Goal: Task Accomplishment & Management: Manage account settings

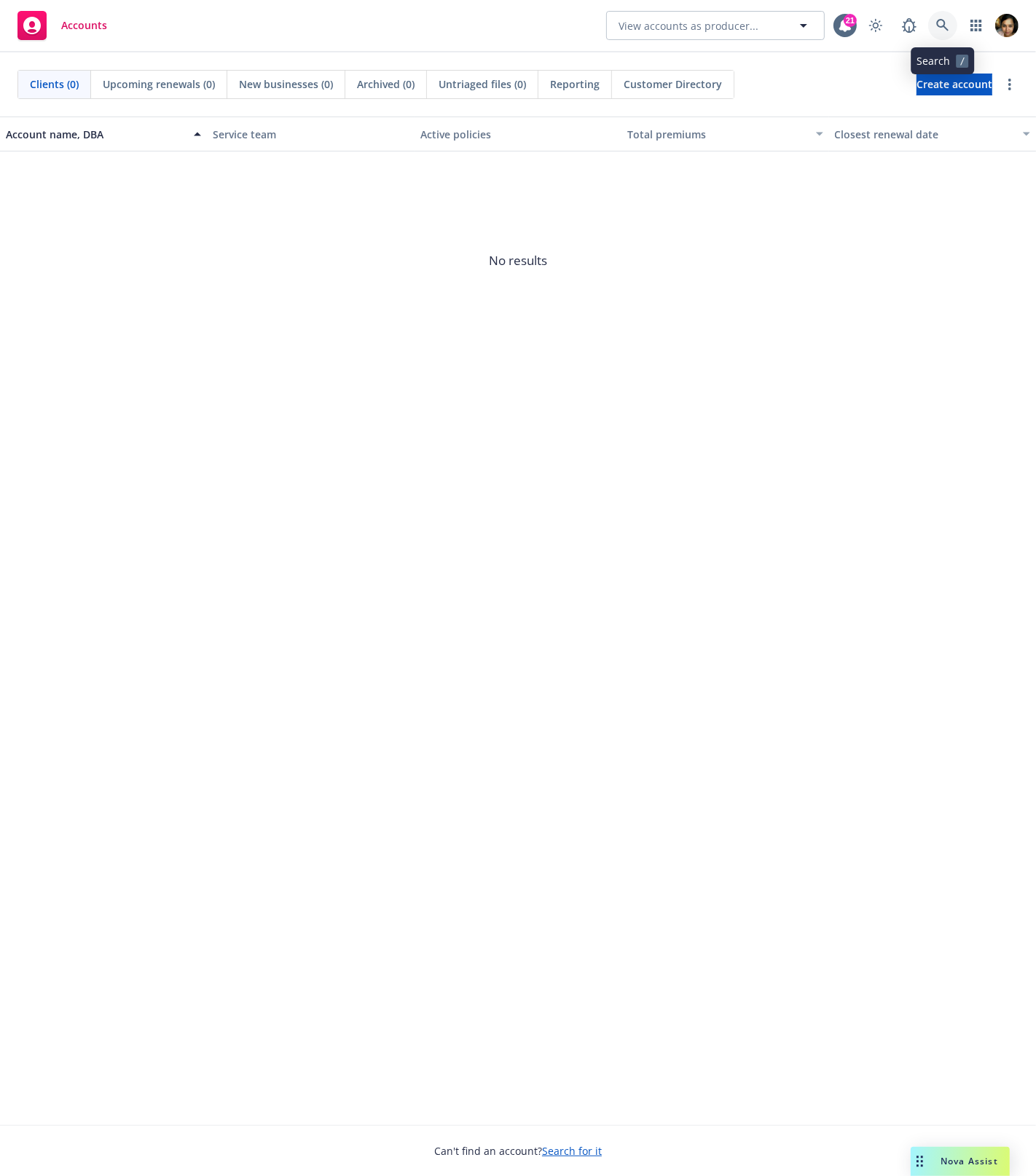
click at [943, 25] on icon at bounding box center [942, 25] width 12 height 12
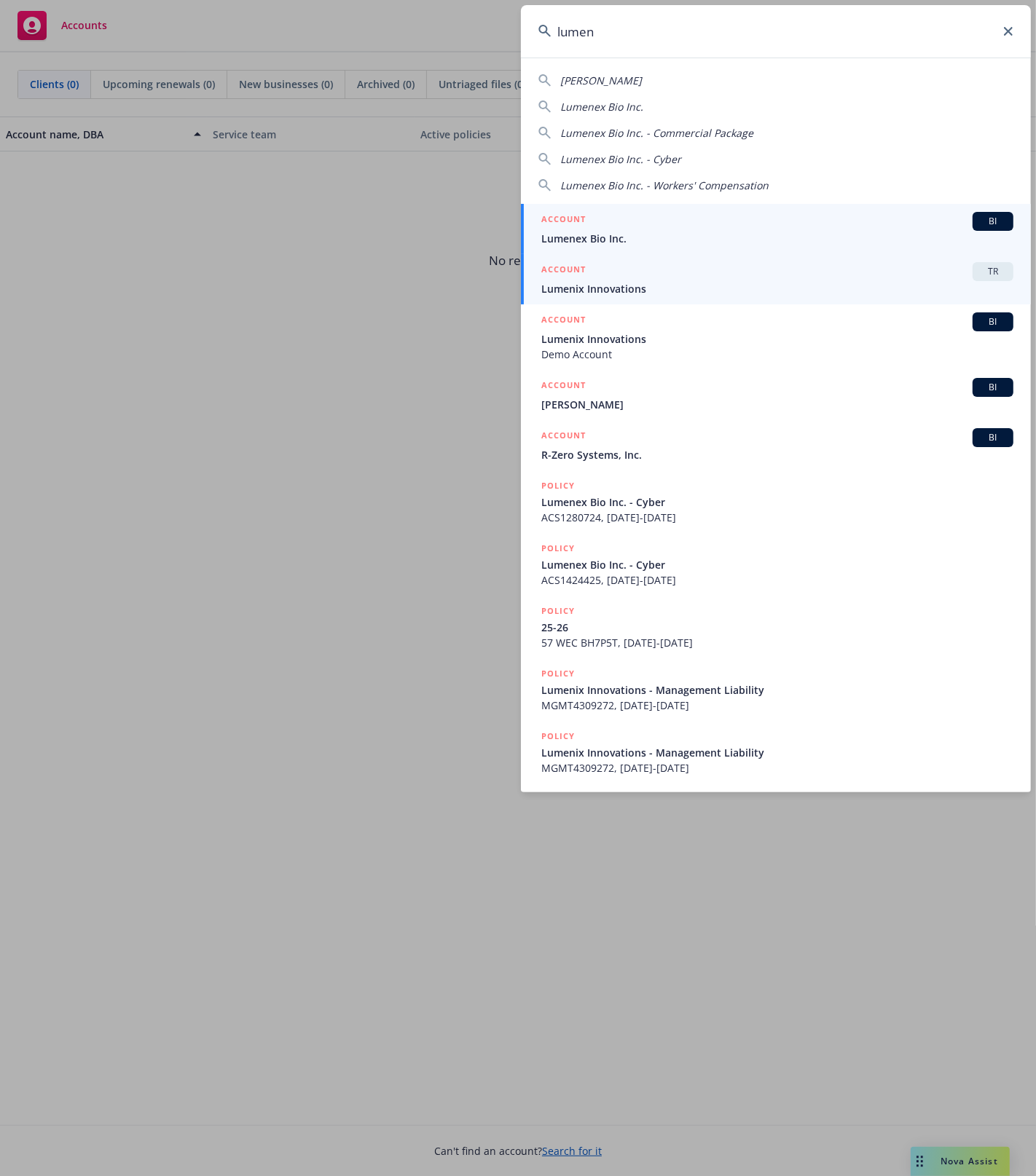
type input "lumen"
click at [750, 281] on span "Lumenix Innovations" at bounding box center [777, 289] width 472 height 15
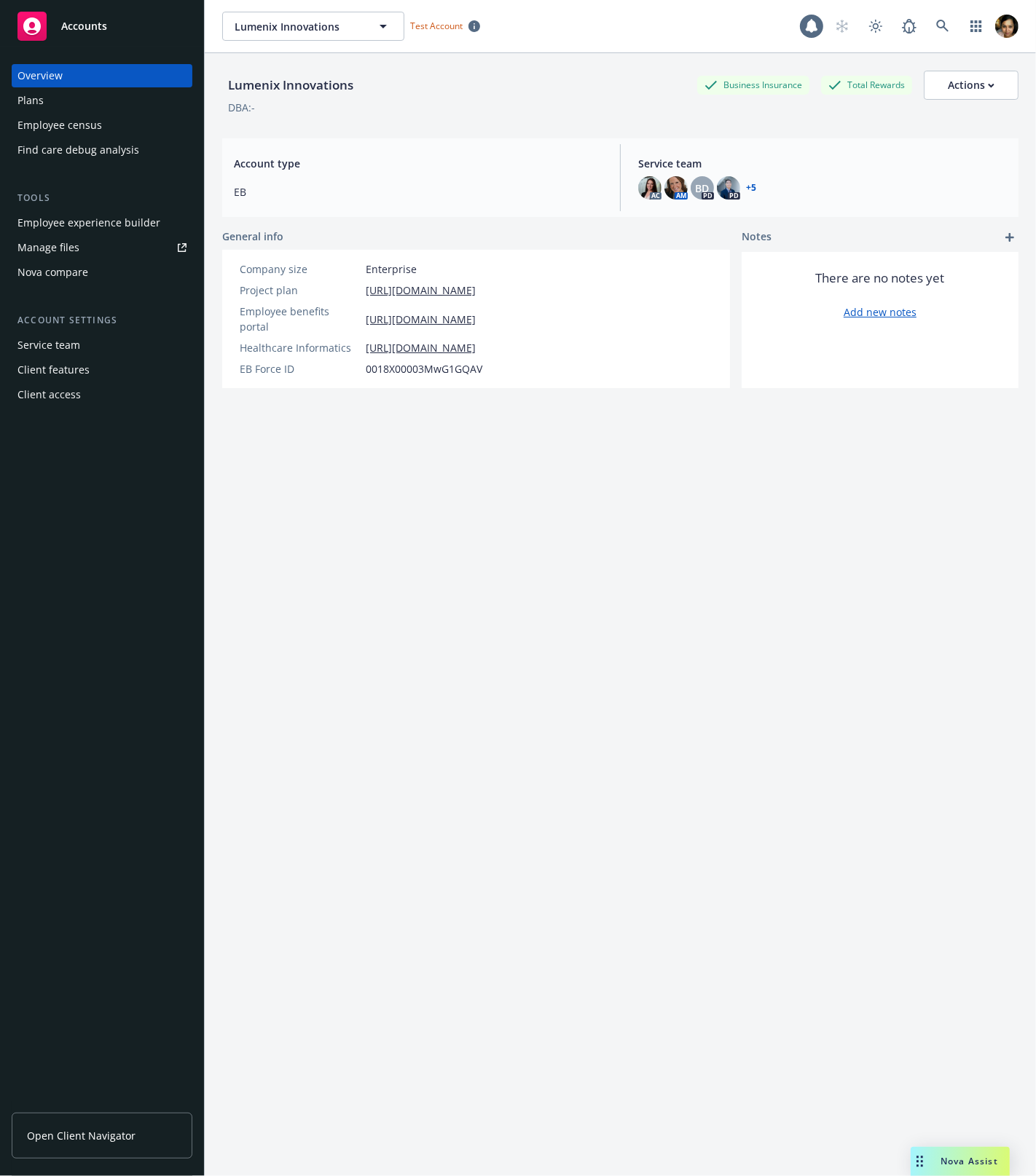
click at [44, 224] on div "Employee experience builder" at bounding box center [89, 223] width 142 height 23
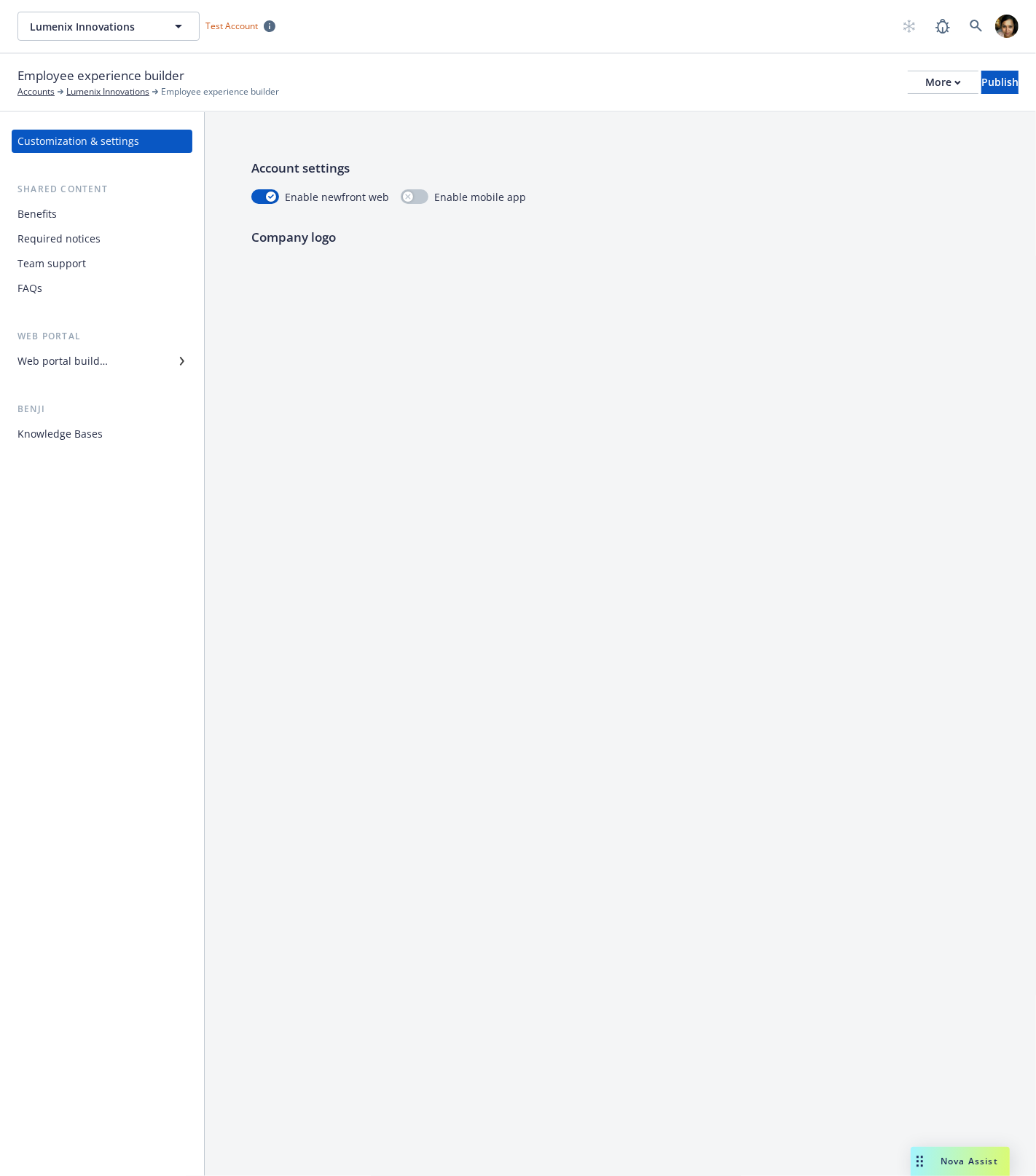
click at [22, 218] on div "Benefits" at bounding box center [37, 214] width 39 height 23
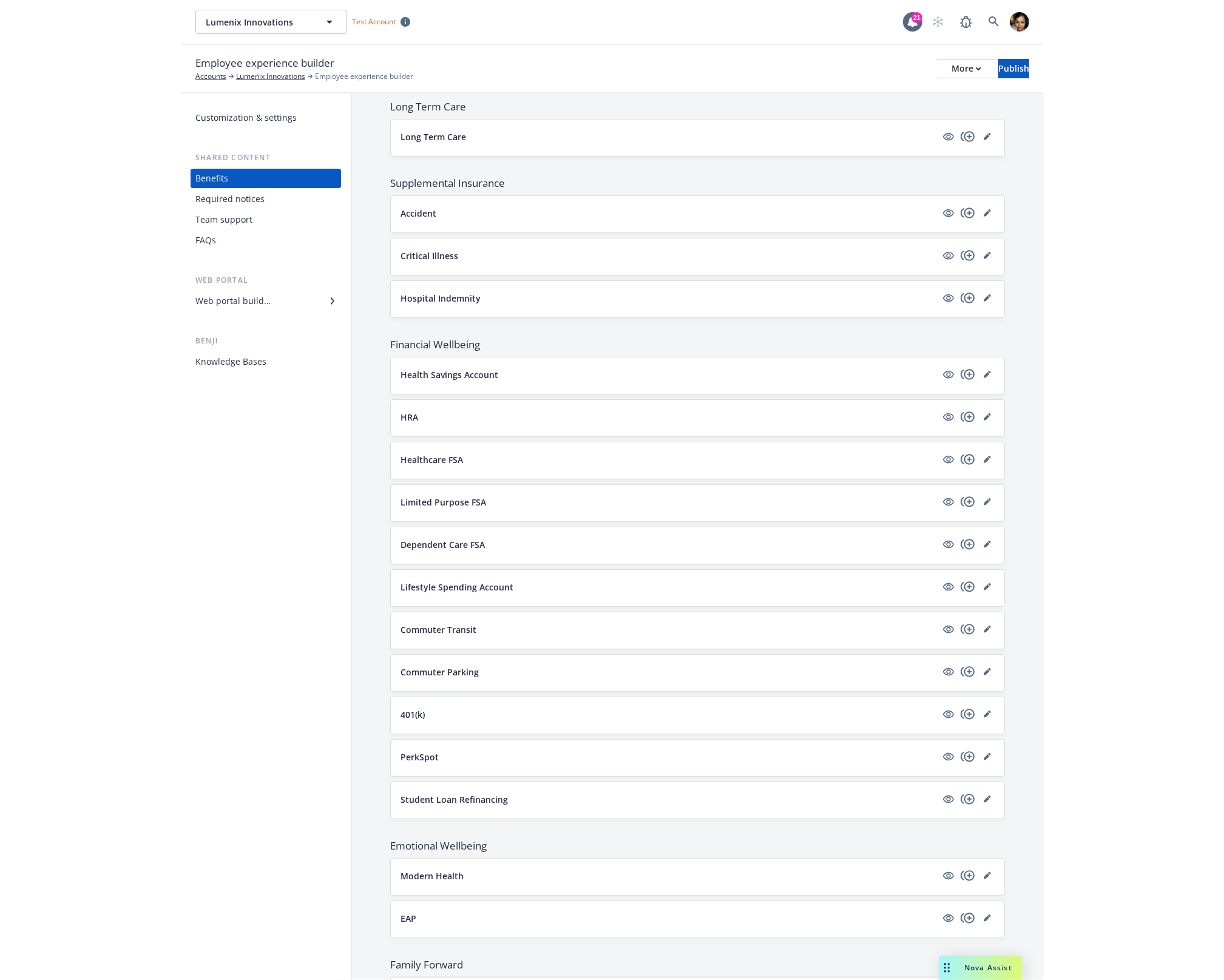
scroll to position [1332, 0]
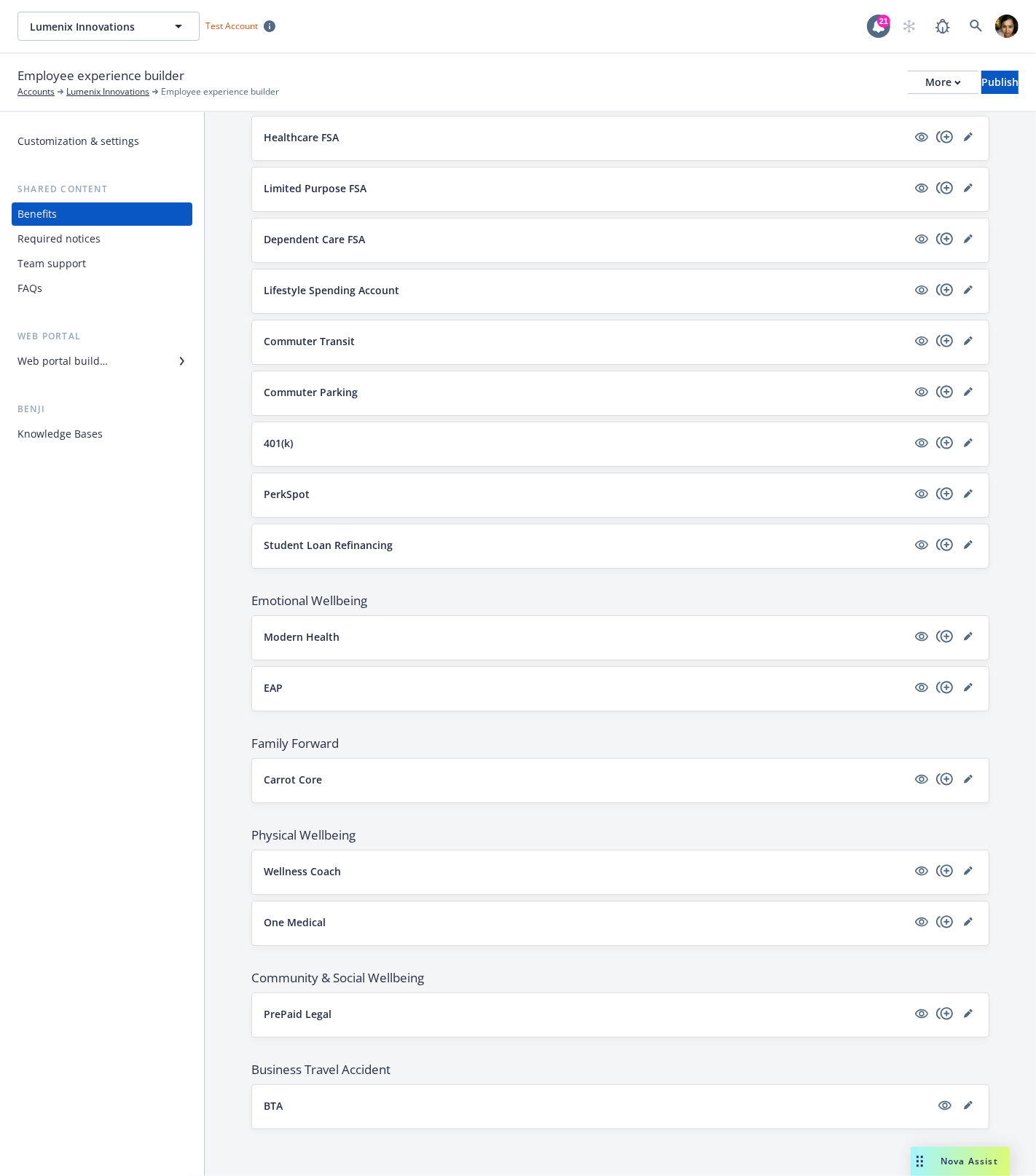
click at [140, 154] on div "Customization & settings Shared content Benefits Required notices Team support …" at bounding box center [102, 287] width 181 height 316
click at [133, 144] on div "Customization & settings" at bounding box center [78, 141] width 122 height 23
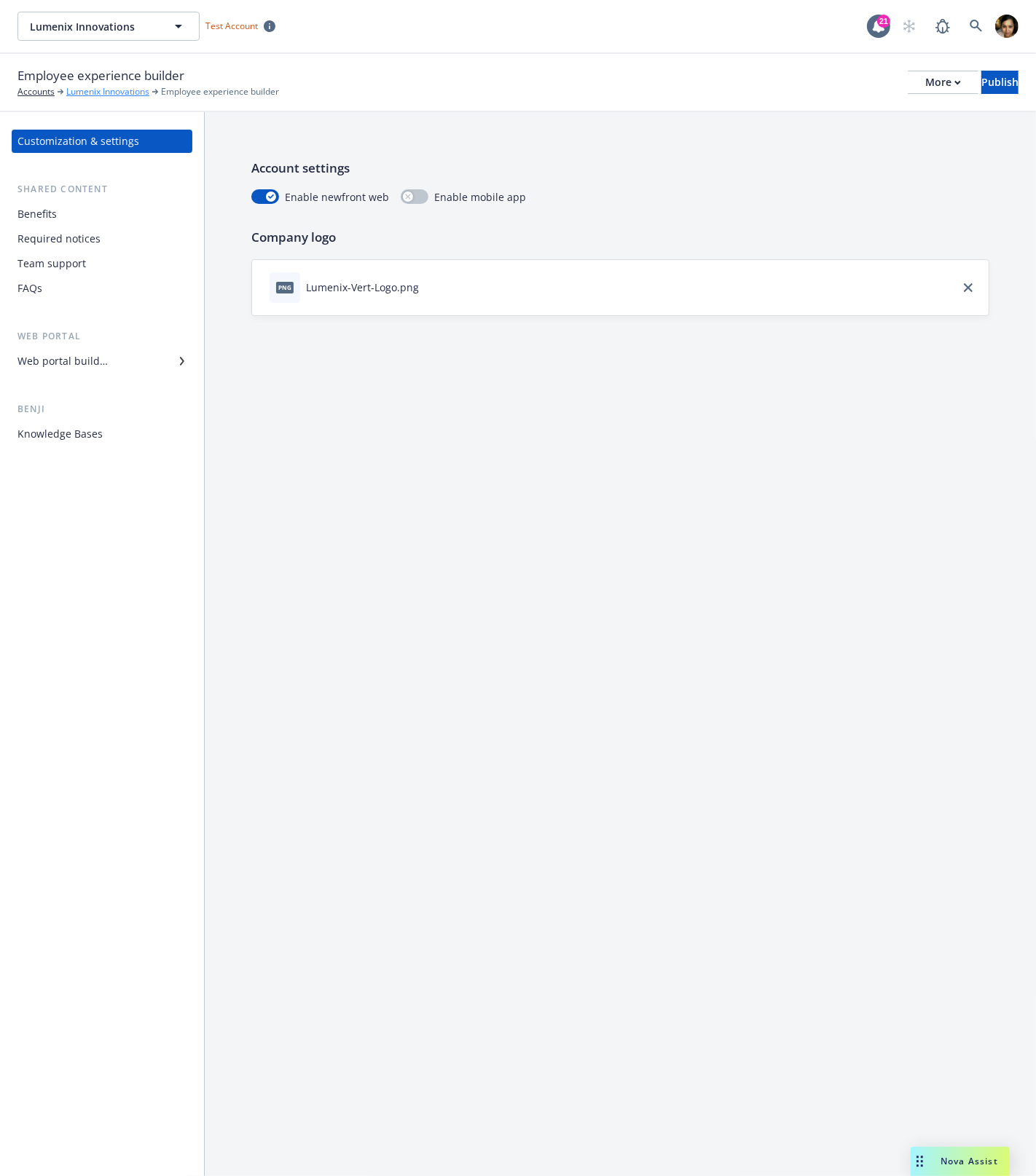
click at [92, 94] on link "Lumenix Innovations" at bounding box center [108, 91] width 83 height 13
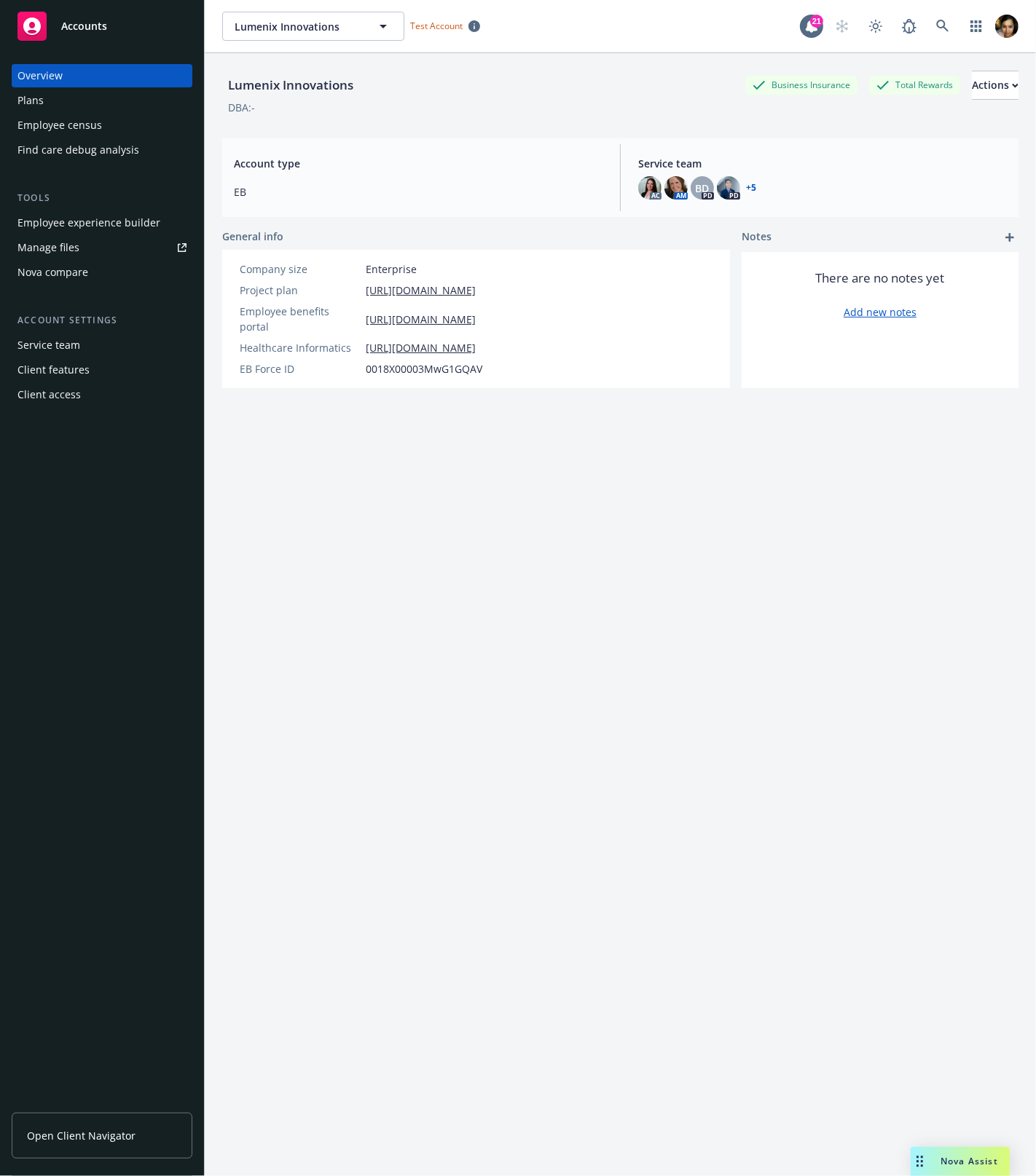
click at [41, 217] on div "Employee experience builder" at bounding box center [89, 223] width 142 height 23
click at [385, 417] on div "Lumenix Innovations Business Insurance Total Rewards Actions DBA: - Account typ…" at bounding box center [620, 632] width 796 height 1159
click at [92, 223] on div "Employee experience builder" at bounding box center [89, 223] width 142 height 23
click at [58, 154] on div "Find care debug analysis" at bounding box center [78, 150] width 122 height 23
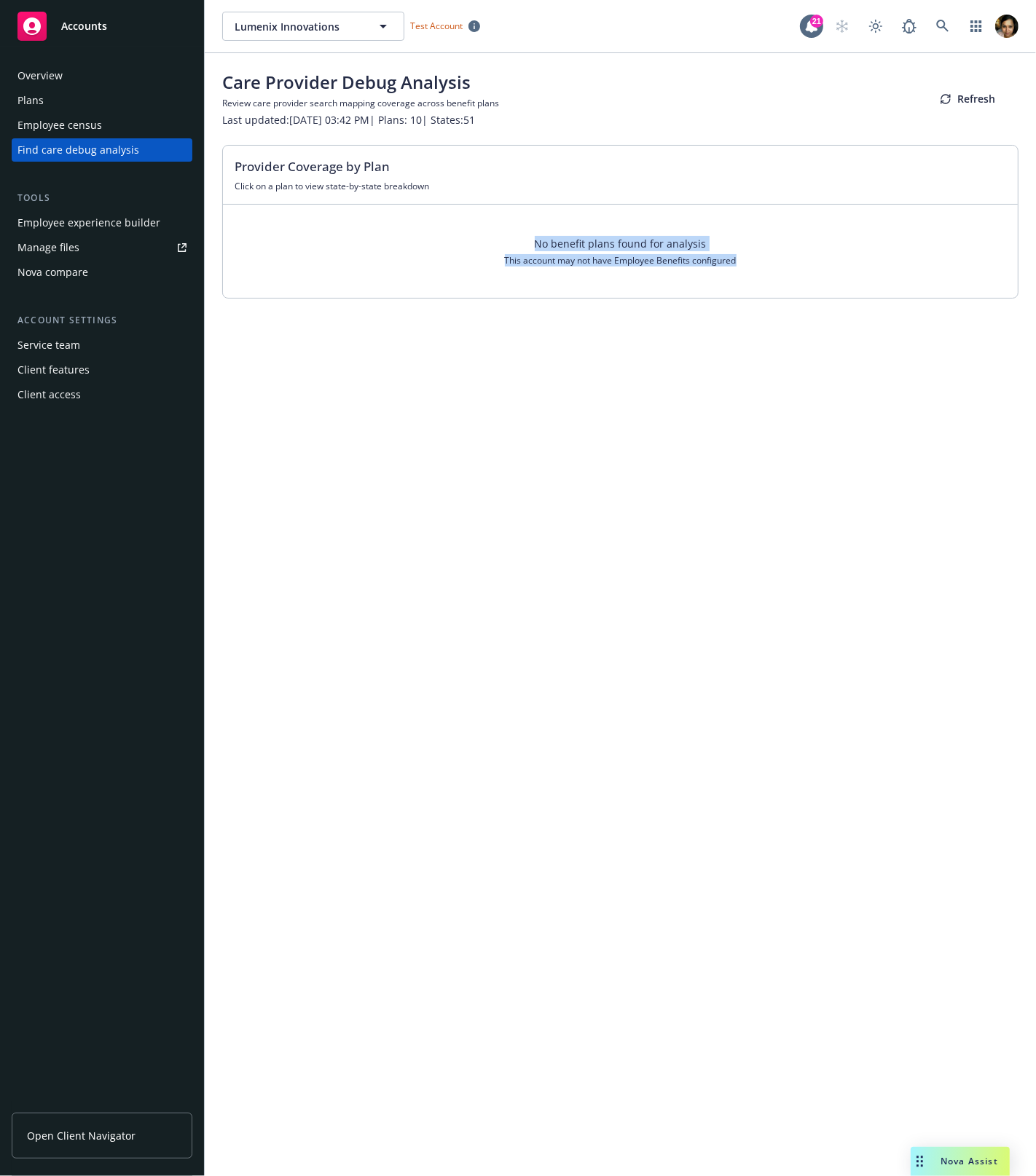
drag, startPoint x: 551, startPoint y: 201, endPoint x: 763, endPoint y: 519, distance: 382.2
click at [763, 519] on div "Lumenix Innovations Lumenix Innovations Test Account 21 Toggle theme Care Provi…" at bounding box center [619, 588] width 831 height 1176
click at [763, 516] on div "Lumenix Innovations Lumenix Innovations Test Account 21 Toggle theme Care Provi…" at bounding box center [619, 588] width 831 height 1176
click at [708, 730] on div "Lumenix Innovations Lumenix Innovations Test Account 21 Toggle theme Care Provi…" at bounding box center [619, 588] width 831 height 1176
click at [60, 118] on div "Employee census" at bounding box center [60, 125] width 84 height 23
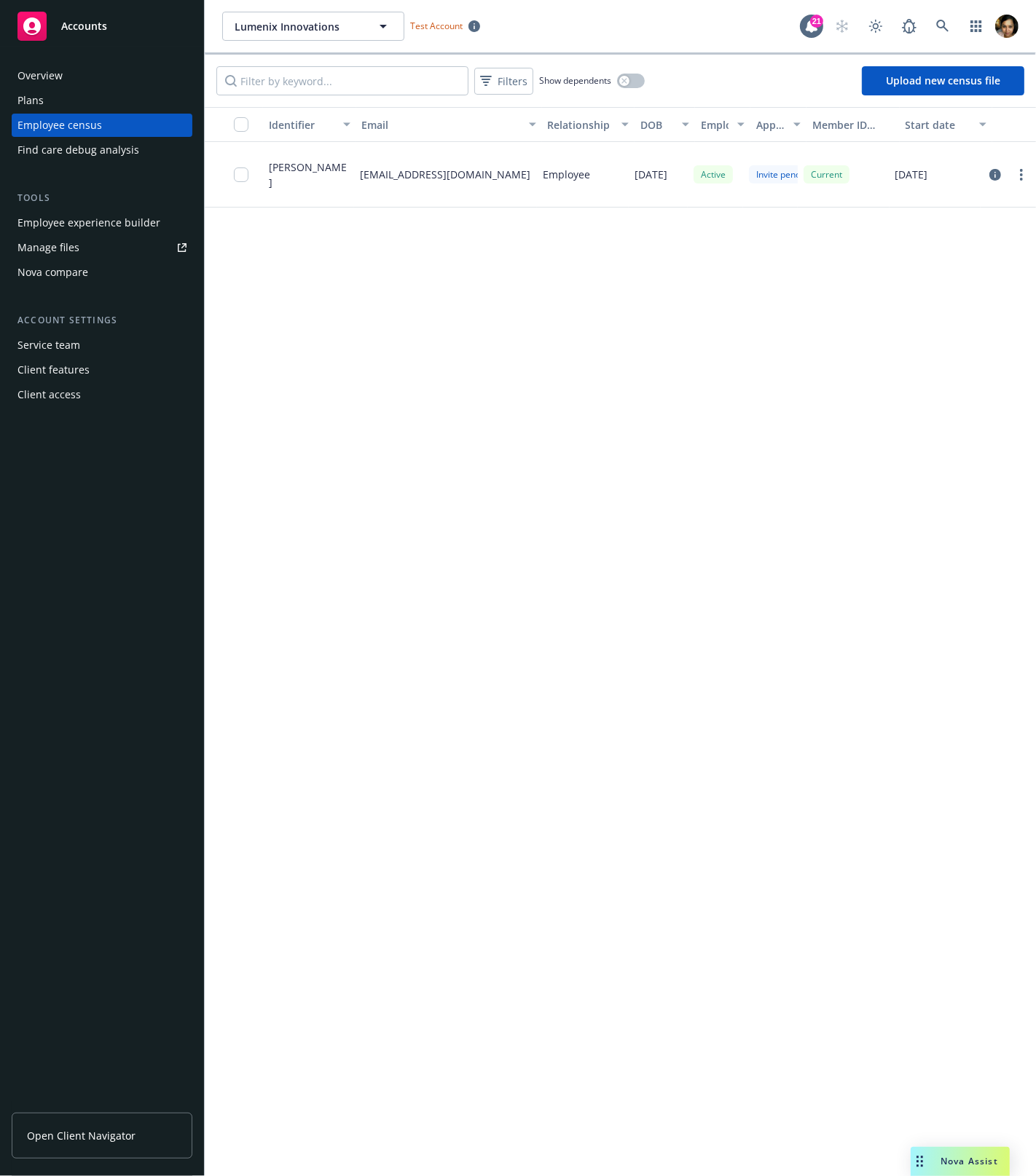
click at [394, 185] on div "[EMAIL_ADDRESS][DOMAIN_NAME]" at bounding box center [445, 175] width 183 height 66
click at [404, 172] on p "[EMAIL_ADDRESS][DOMAIN_NAME]" at bounding box center [445, 175] width 171 height 15
click at [341, 172] on div "[PERSON_NAME]" at bounding box center [308, 175] width 91 height 66
drag, startPoint x: 341, startPoint y: 172, endPoint x: 927, endPoint y: 201, distance: 586.7
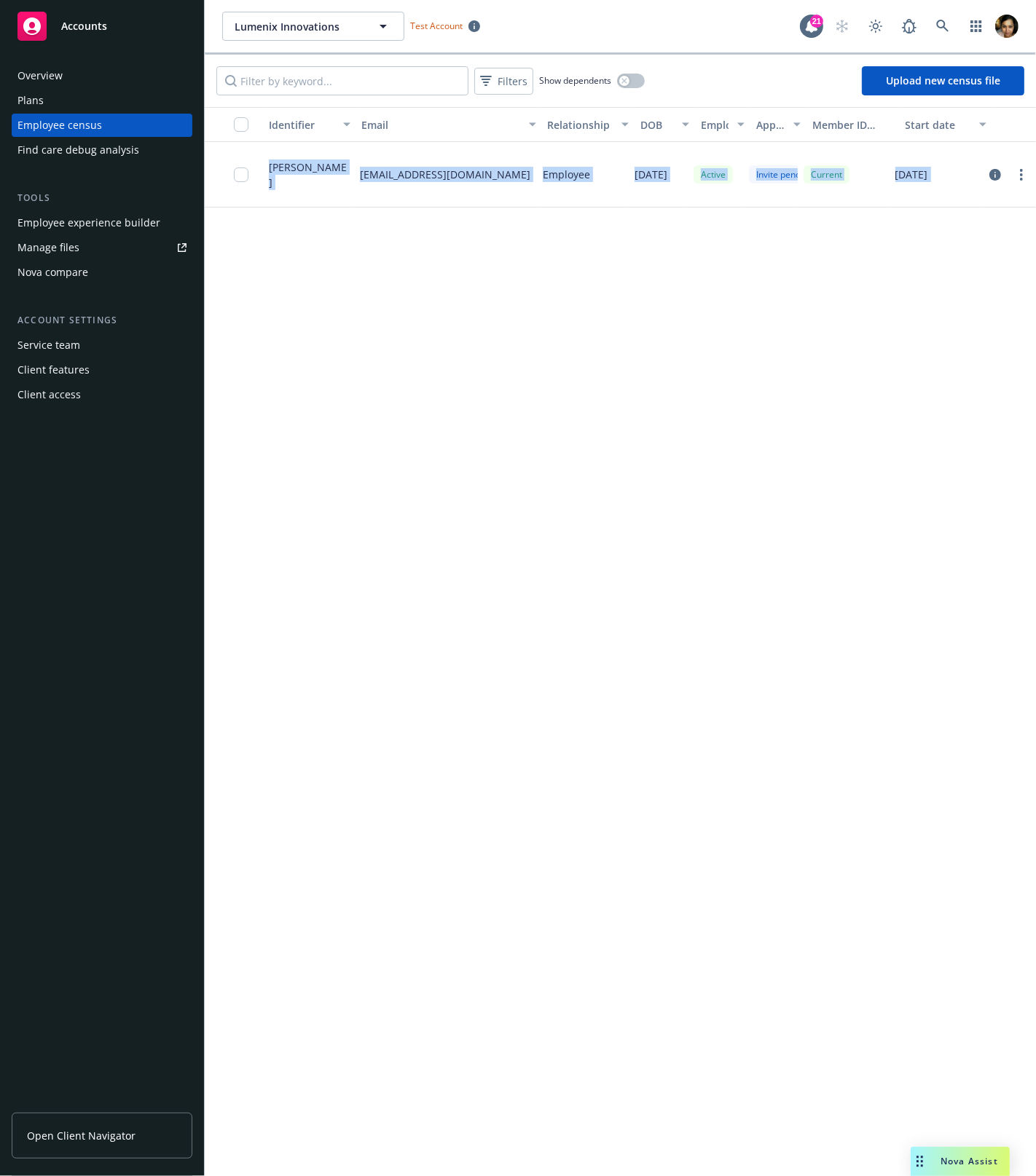
click at [927, 201] on div "[PERSON_NAME] [EMAIL_ADDRESS][DOMAIN_NAME] Employee [DATE] Active Invite pendin…" at bounding box center [619, 175] width 831 height 66
click at [924, 199] on div "[DATE]" at bounding box center [935, 175] width 91 height 66
click at [753, 162] on div "Invite pending" at bounding box center [770, 175] width 54 height 66
click at [768, 172] on div "Invite pending" at bounding box center [784, 175] width 71 height 18
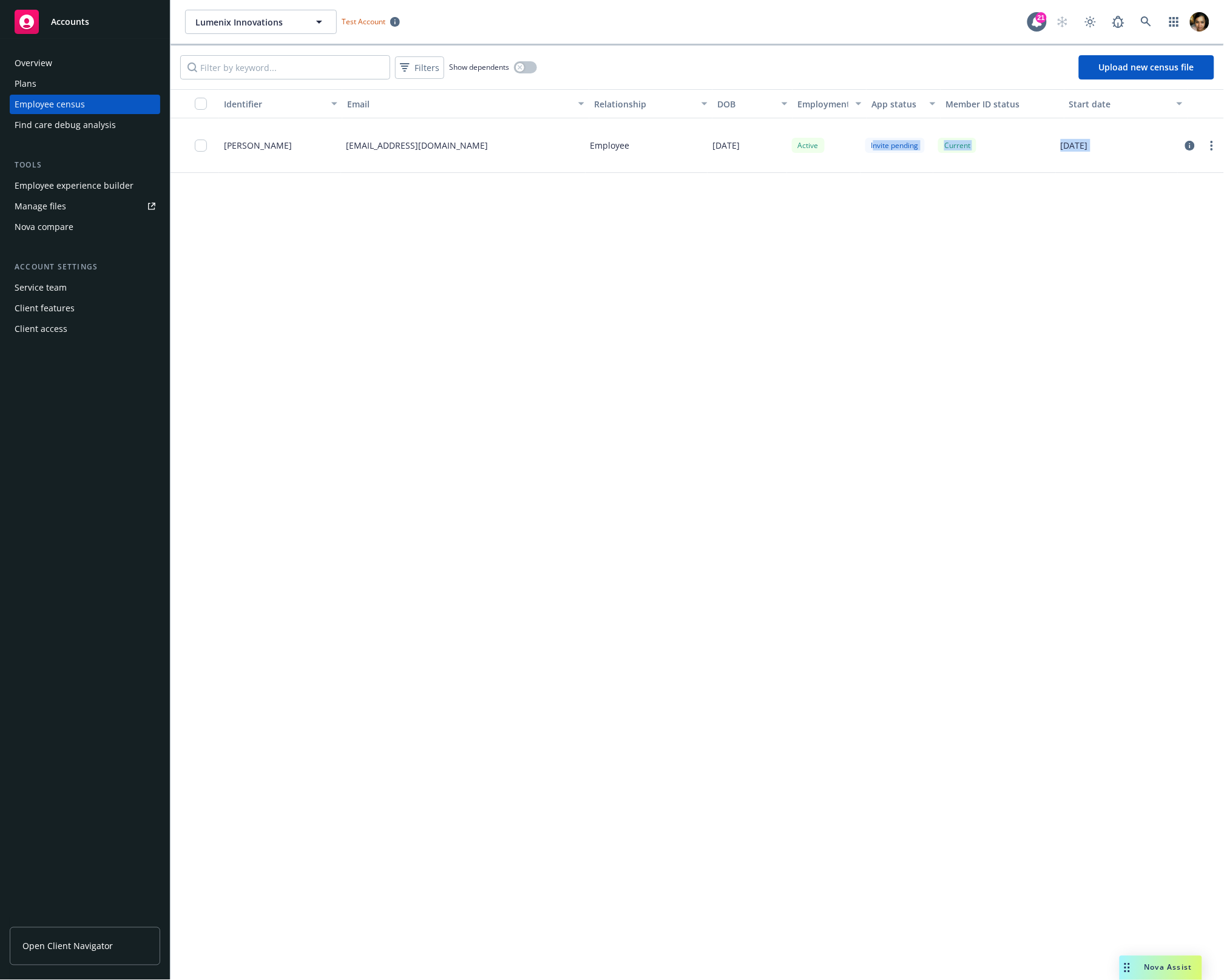
drag, startPoint x: 874, startPoint y: 144, endPoint x: 1066, endPoint y: 154, distance: 192.3
click at [862, 154] on div "[PERSON_NAME] [EMAIL_ADDRESS][DOMAIN_NAME] Employee [DATE] Active Invite pendin…" at bounding box center [697, 146] width 1054 height 55
click at [862, 154] on div "[DATE]" at bounding box center [1116, 146] width 122 height 55
drag, startPoint x: 991, startPoint y: 147, endPoint x: 859, endPoint y: 142, distance: 132.1
click at [859, 142] on div "[PERSON_NAME] [EMAIL_ADDRESS][DOMAIN_NAME] Employee [DATE] Active Invite pendin…" at bounding box center [697, 146] width 1054 height 55
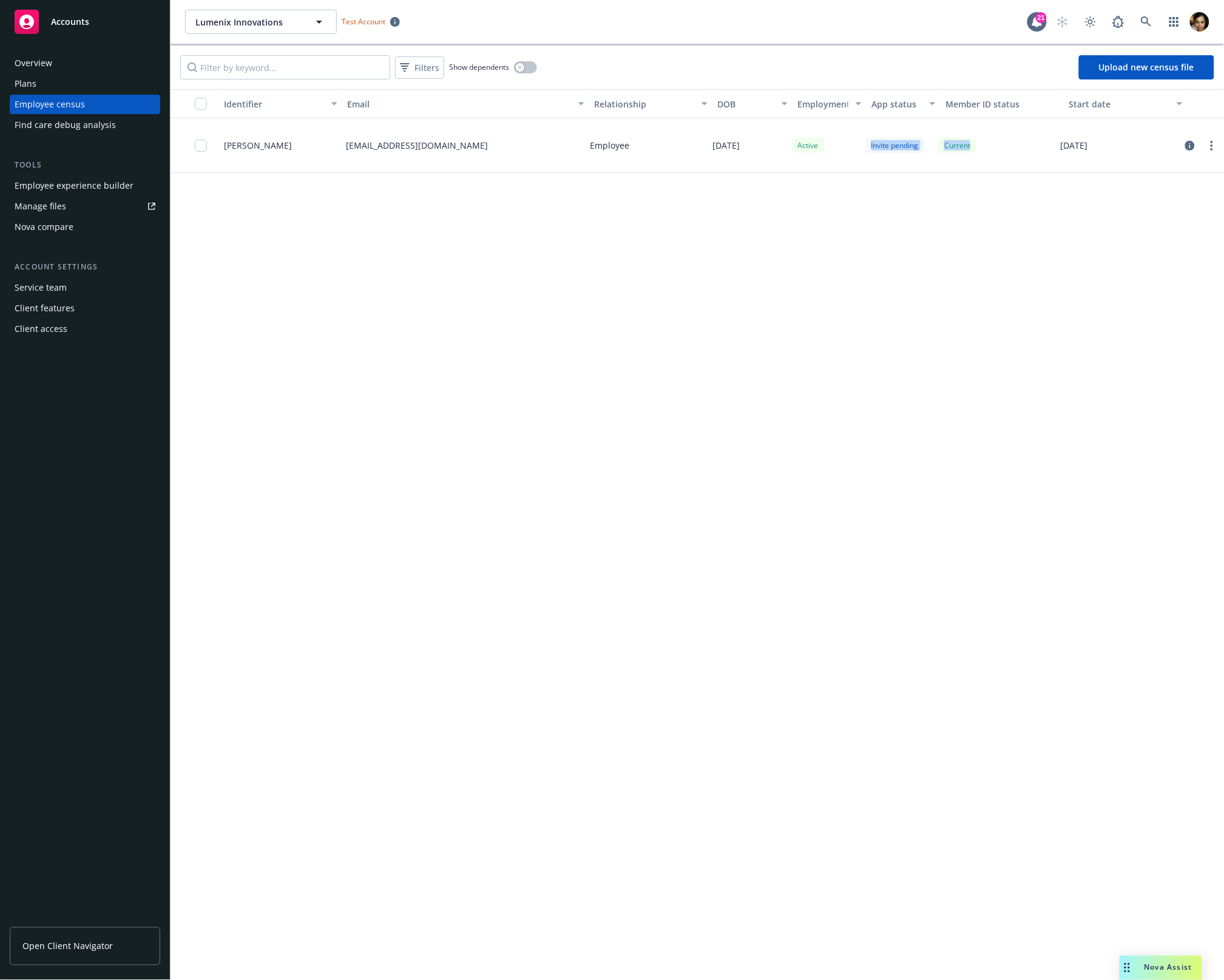
click at [862, 149] on div "Current" at bounding box center [957, 145] width 38 height 15
click at [862, 145] on div "Invite pending" at bounding box center [895, 145] width 59 height 15
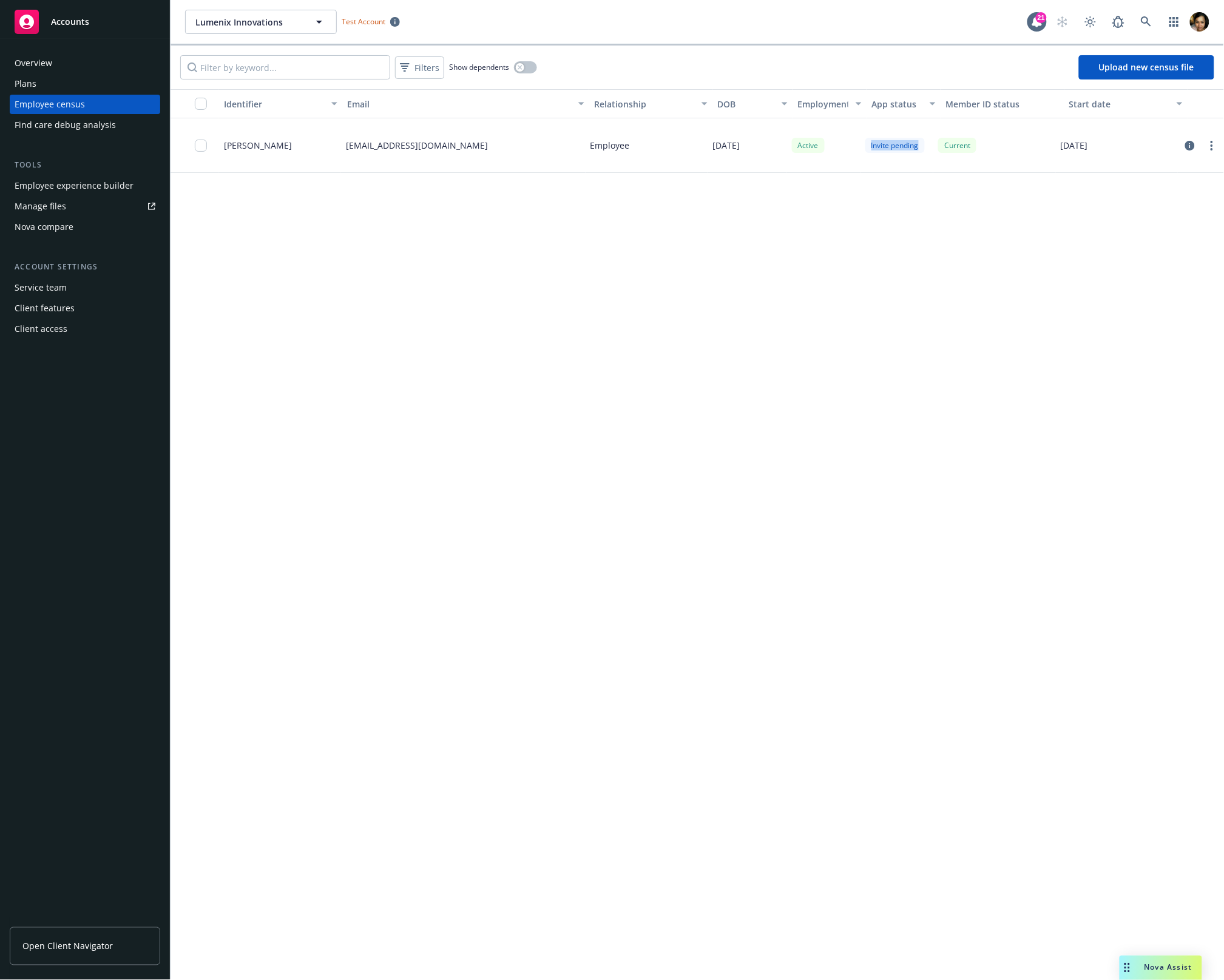
click at [862, 145] on div "Invite pending" at bounding box center [895, 145] width 59 height 15
click at [862, 142] on icon "circleInformation" at bounding box center [1190, 145] width 10 height 10
click at [862, 141] on link "more" at bounding box center [1211, 145] width 15 height 15
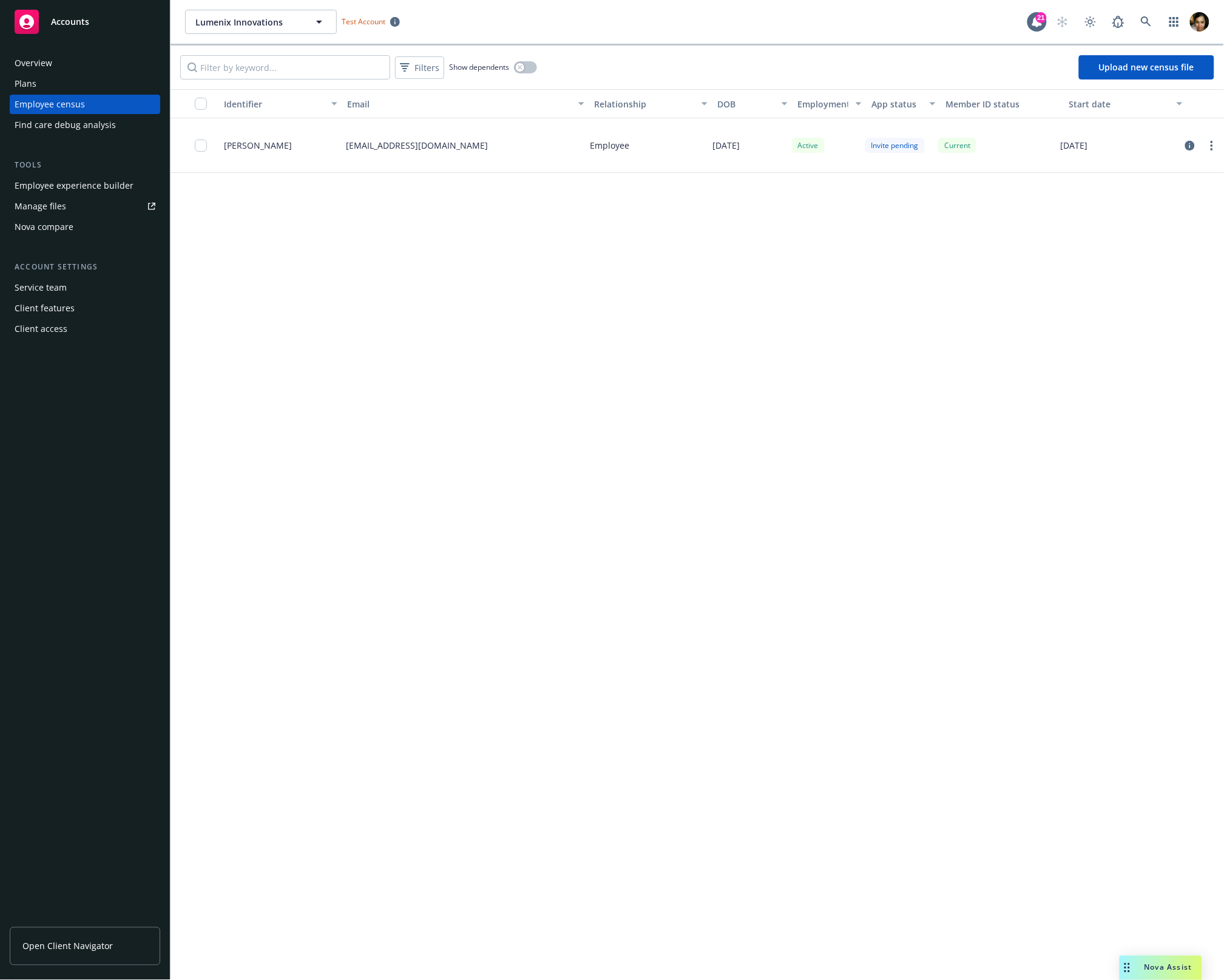
click at [862, 260] on div "Identifier Email Relationship DOB Employment App status Member ID status Start …" at bounding box center [697, 535] width 1054 height 891
drag, startPoint x: 987, startPoint y: 260, endPoint x: 1015, endPoint y: 150, distance: 113.5
click at [862, 150] on div "Identifier Email Relationship DOB Employment App status Member ID status Start …" at bounding box center [697, 535] width 1054 height 891
click at [862, 322] on div "Identifier Email Relationship DOB Employment App status Member ID status Start …" at bounding box center [697, 535] width 1054 height 891
click at [496, 280] on div "Identifier Email Relationship DOB Employment App status Member ID status Start …" at bounding box center [697, 535] width 1054 height 891
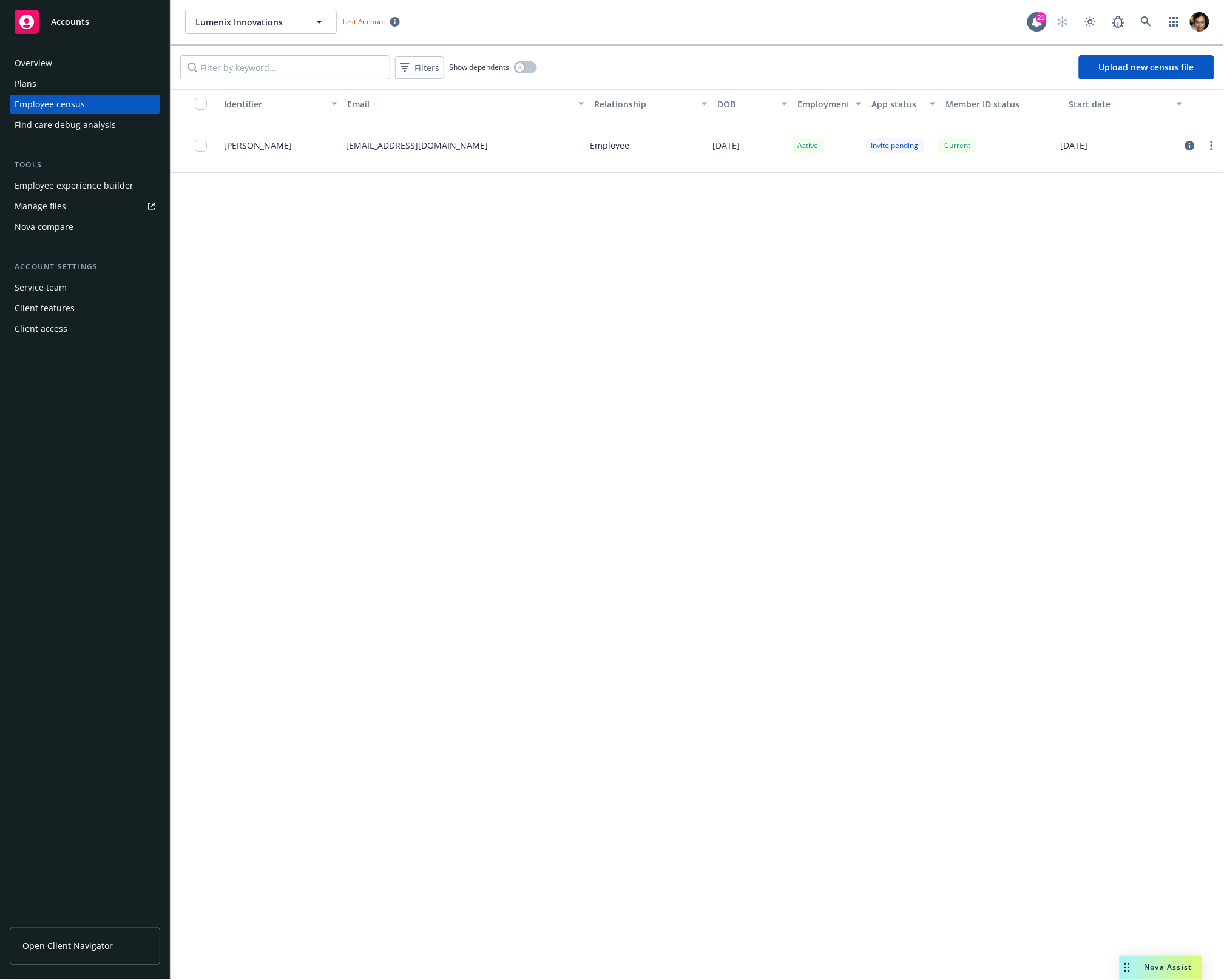
drag, startPoint x: 498, startPoint y: 274, endPoint x: 498, endPoint y: 267, distance: 7.0
click at [498, 268] on div "Identifier Email Relationship DOB Employment App status Member ID status Start …" at bounding box center [697, 535] width 1054 height 891
click at [496, 270] on div "Identifier Email Relationship DOB Employment App status Member ID status Start …" at bounding box center [697, 535] width 1054 height 891
click at [670, 485] on div "Identifier Email Relationship DOB Employment App status Member ID status Start …" at bounding box center [697, 535] width 1054 height 891
click at [665, 233] on div "Identifier Email Relationship DOB Employment App status Member ID status Start …" at bounding box center [697, 535] width 1054 height 891
